Goal: Task Accomplishment & Management: Manage account settings

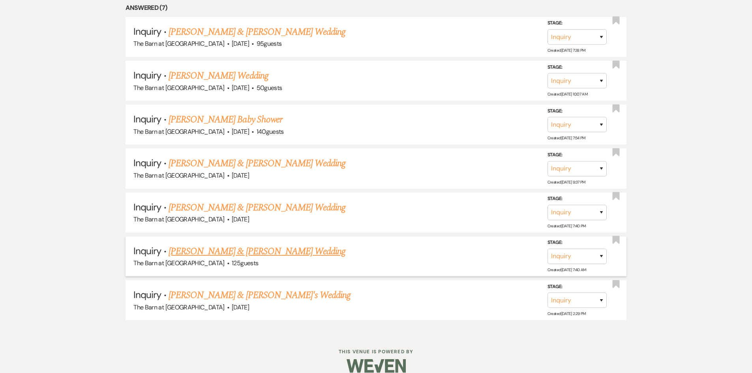
scroll to position [412, 0]
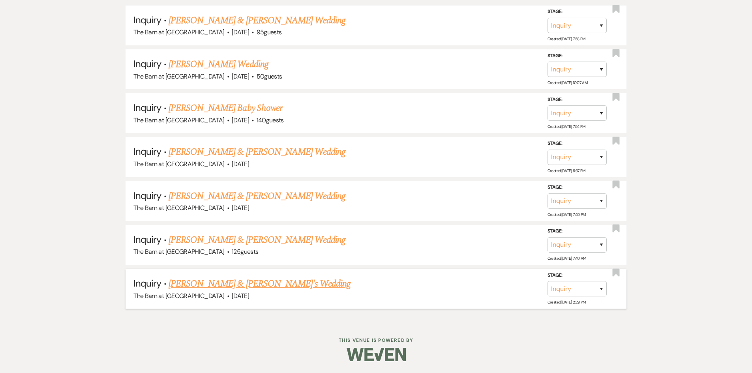
click at [216, 283] on link "NOAH & ASHLEY's Wedding" at bounding box center [260, 284] width 182 height 14
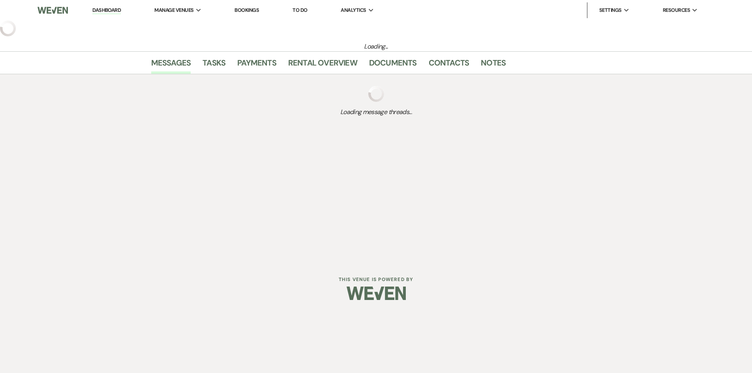
select select "5"
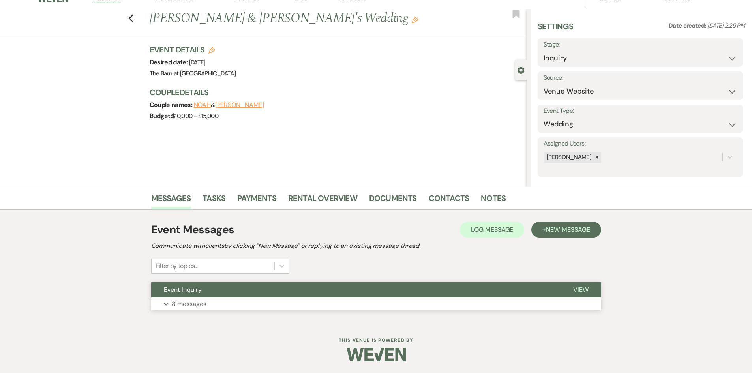
click at [194, 295] on button "Event Inquiry" at bounding box center [355, 289] width 409 height 15
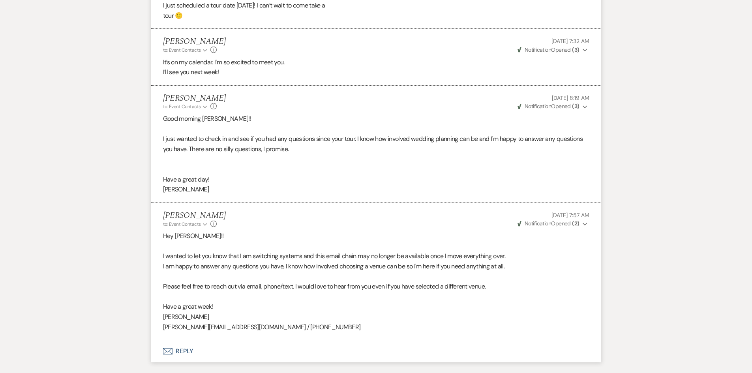
scroll to position [958, 0]
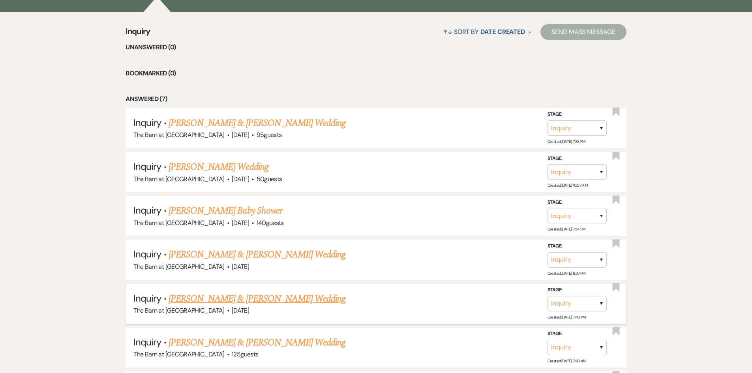
scroll to position [216, 0]
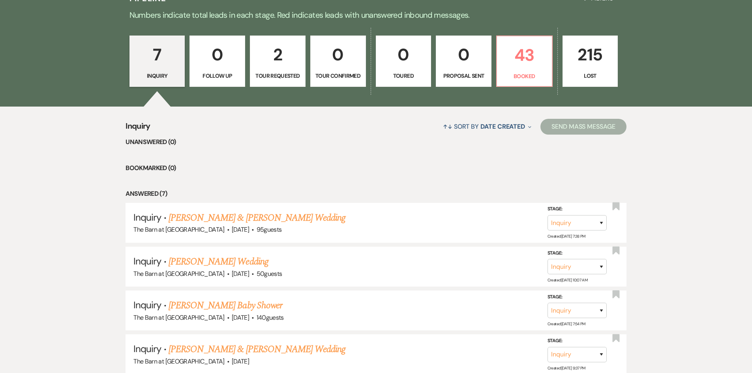
click at [279, 64] on p "2" at bounding box center [277, 54] width 45 height 26
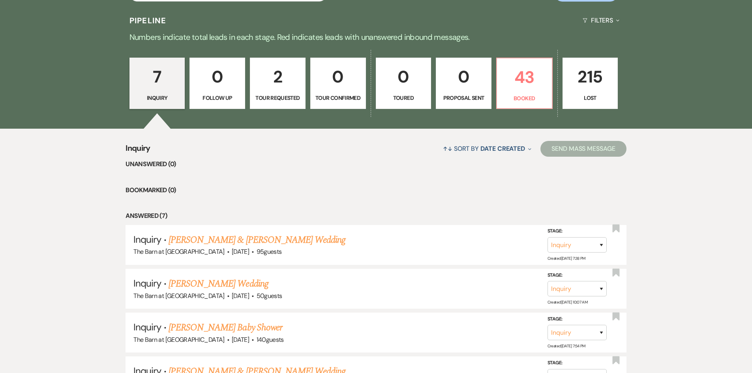
select select "2"
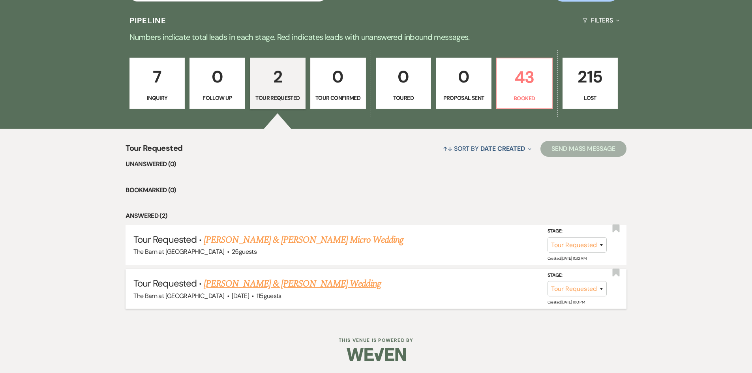
click at [291, 283] on link "Sean Aberle & Grace Berger's Wedding" at bounding box center [292, 284] width 177 height 14
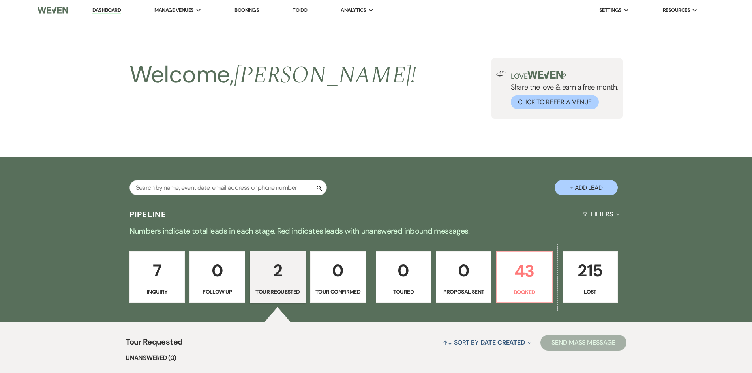
select select "2"
select select "5"
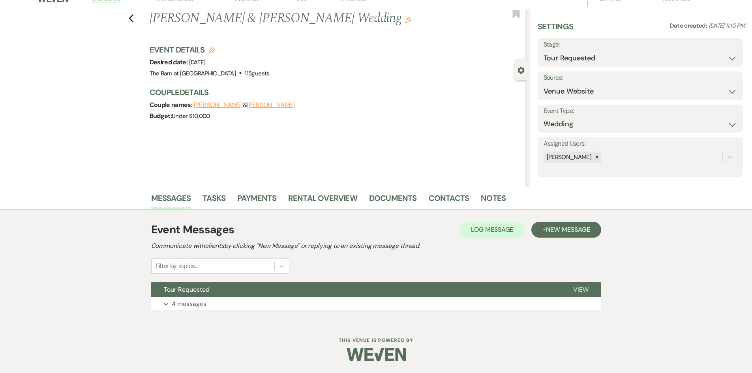
drag, startPoint x: 193, startPoint y: 294, endPoint x: 300, endPoint y: 270, distance: 109.8
click at [196, 294] on button "Tour Requested" at bounding box center [355, 289] width 409 height 15
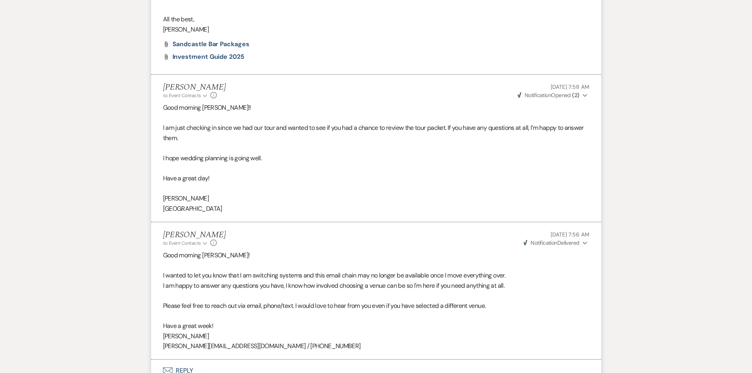
scroll to position [655, 0]
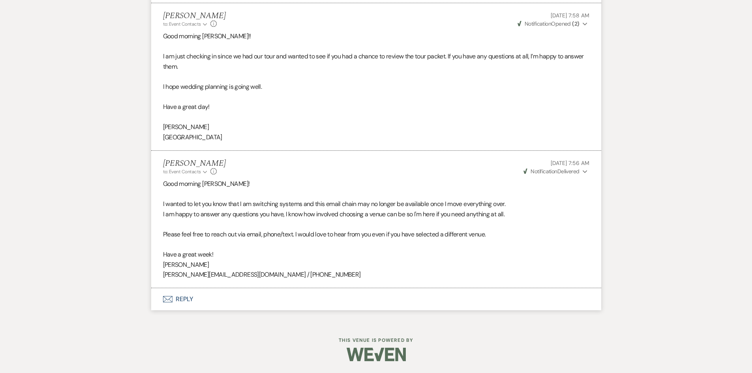
select select "2"
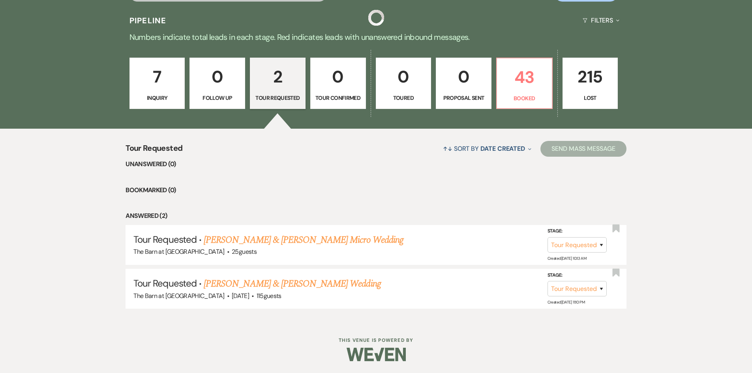
scroll to position [194, 0]
click at [152, 90] on p "7" at bounding box center [157, 77] width 45 height 26
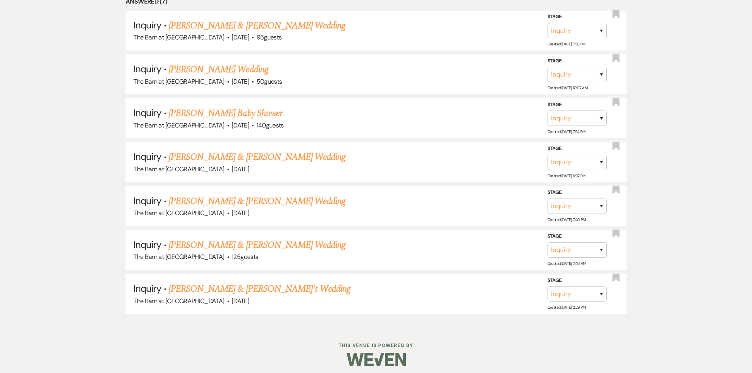
scroll to position [413, 0]
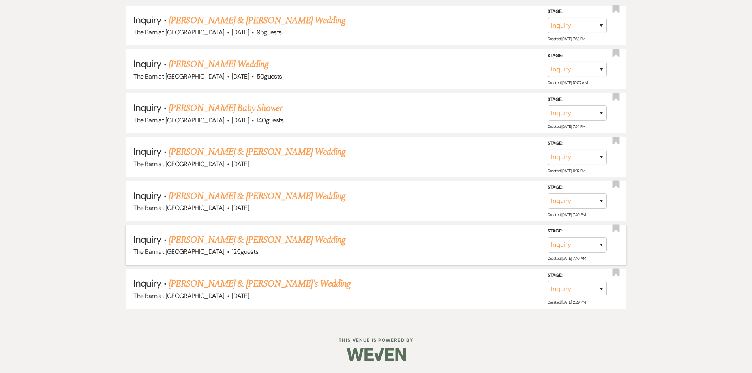
click at [239, 243] on link "Harrison Howe & Julie Nettles's Wedding" at bounding box center [257, 240] width 177 height 14
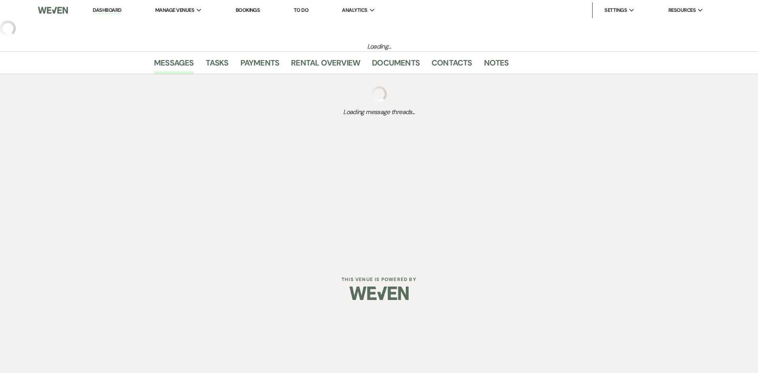
select select "5"
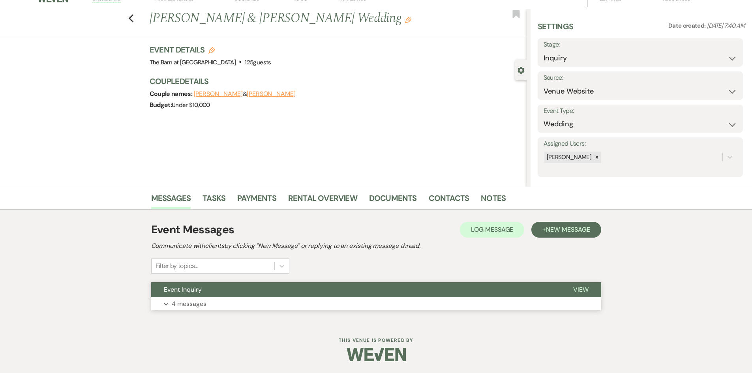
click at [213, 300] on button "Expand 4 messages" at bounding box center [376, 303] width 450 height 13
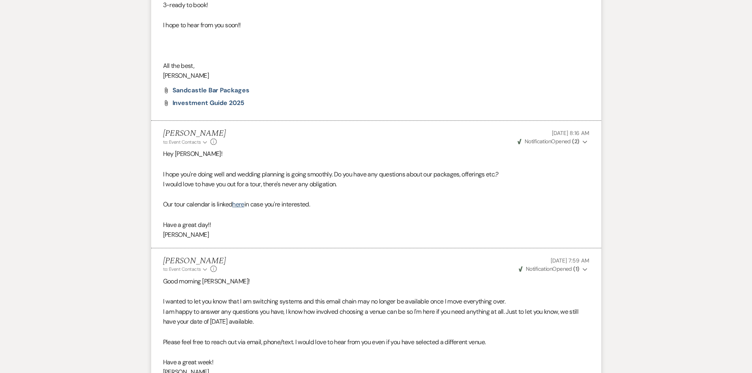
scroll to position [643, 0]
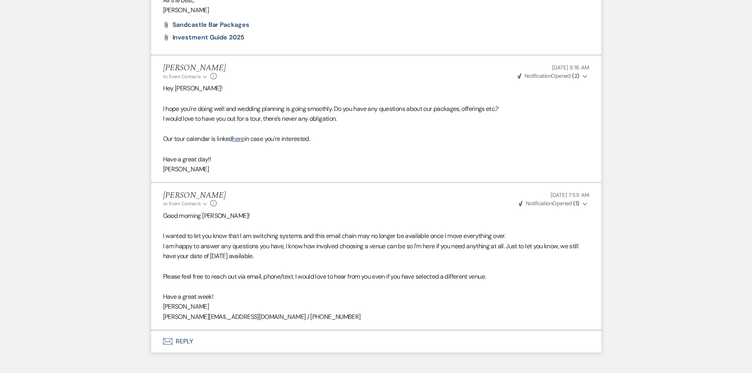
scroll to position [413, 0]
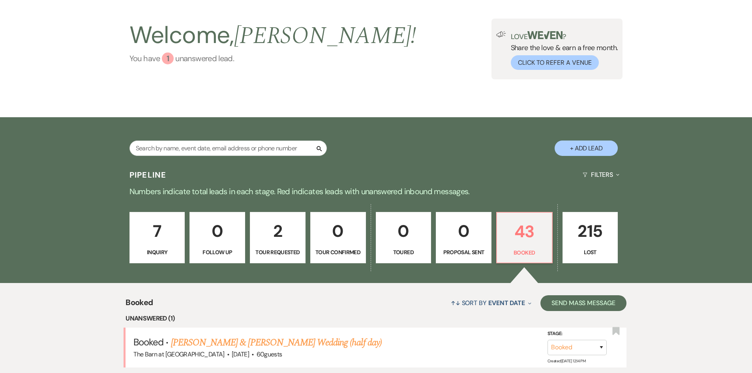
click at [174, 57] on link "You have 1 unanswered lead ." at bounding box center [272, 58] width 287 height 12
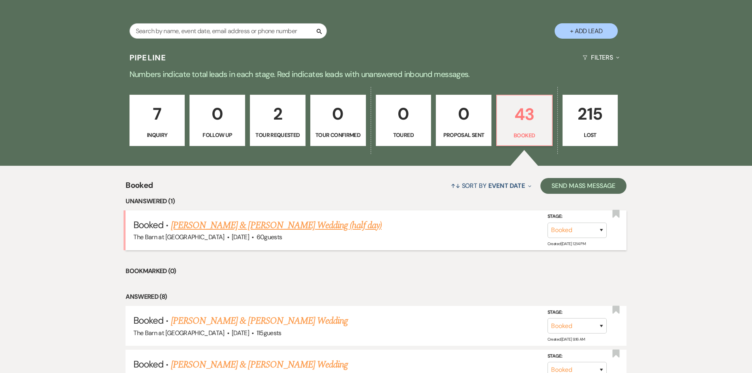
click at [303, 225] on link "[PERSON_NAME] & [PERSON_NAME] Wedding (half day)" at bounding box center [276, 225] width 211 height 14
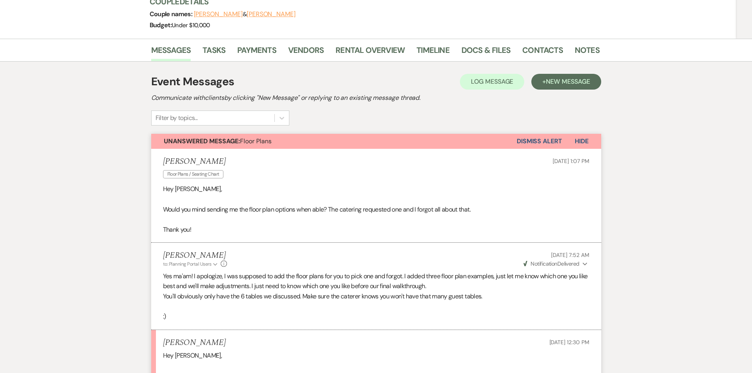
scroll to position [39, 0]
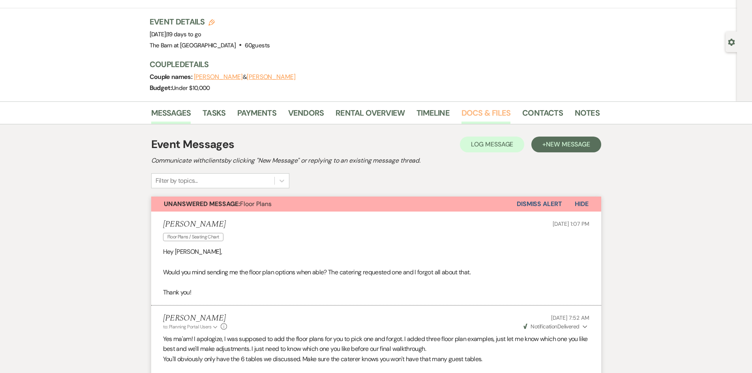
click at [475, 111] on link "Docs & Files" at bounding box center [485, 115] width 49 height 17
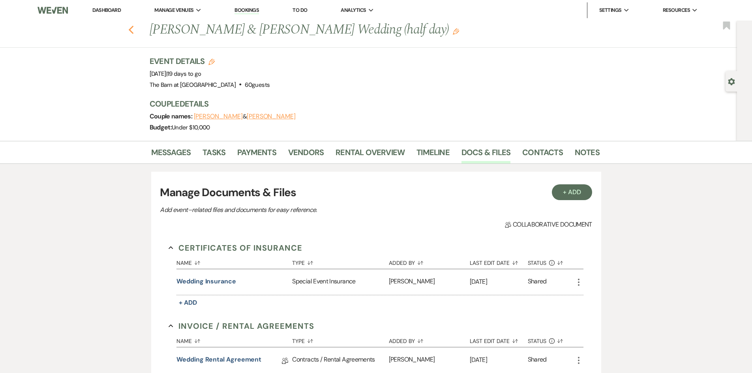
click at [134, 30] on icon "Previous" at bounding box center [131, 29] width 6 height 9
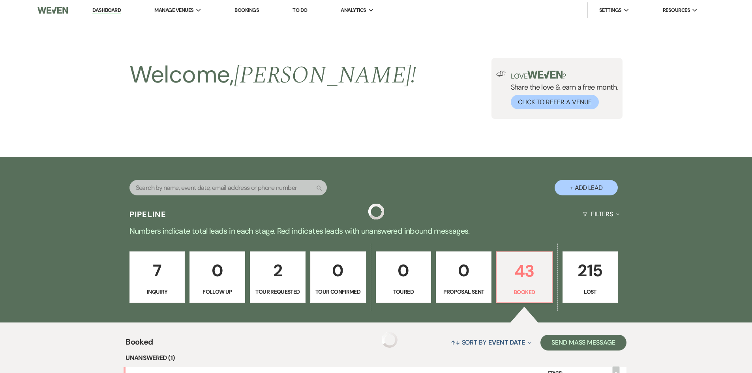
scroll to position [157, 0]
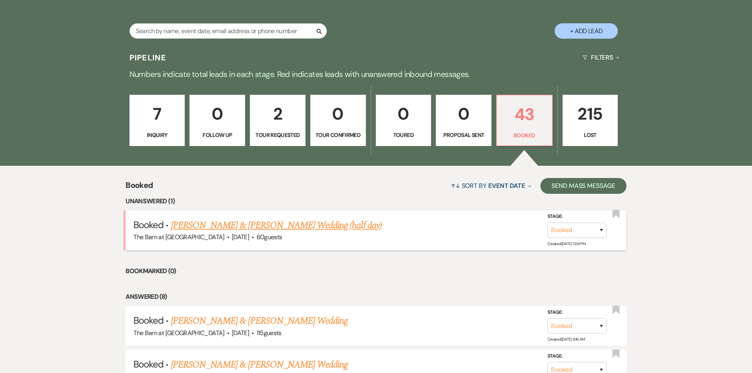
click at [330, 230] on link "[PERSON_NAME] & [PERSON_NAME] Wedding (half day)" at bounding box center [276, 225] width 211 height 14
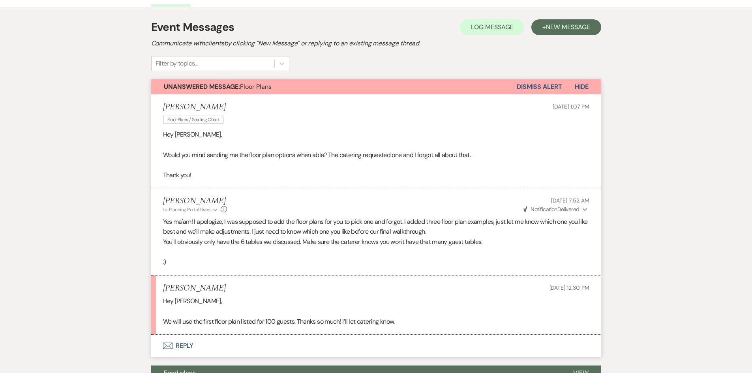
click at [546, 88] on button "Dismiss Alert" at bounding box center [539, 86] width 45 height 15
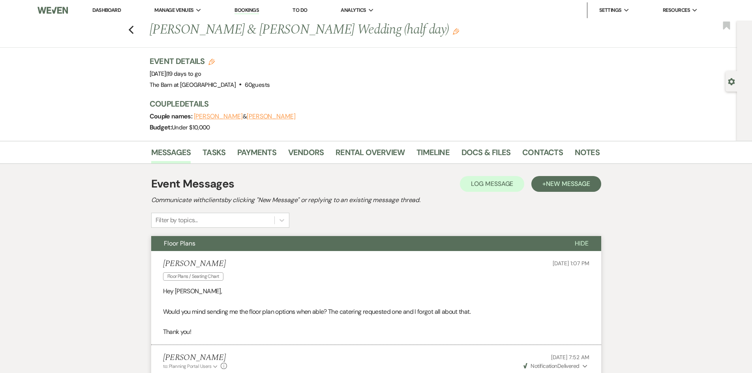
click at [133, 35] on div "Previous [PERSON_NAME] & [PERSON_NAME] Wedding (half day) Edit Bookmark" at bounding box center [366, 34] width 741 height 27
click at [134, 34] on icon "Previous" at bounding box center [131, 29] width 6 height 9
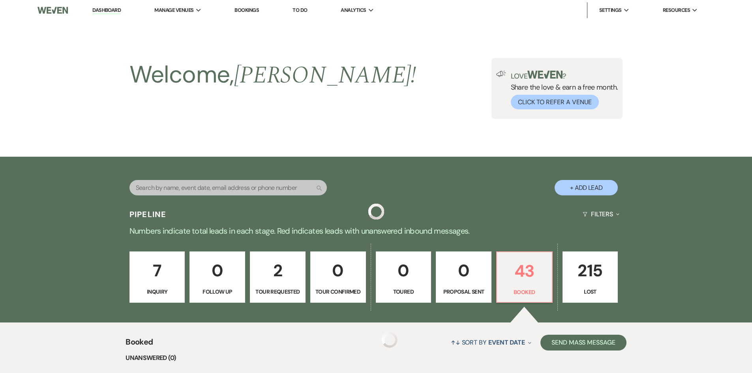
scroll to position [157, 0]
